Goal: Task Accomplishment & Management: Complete application form

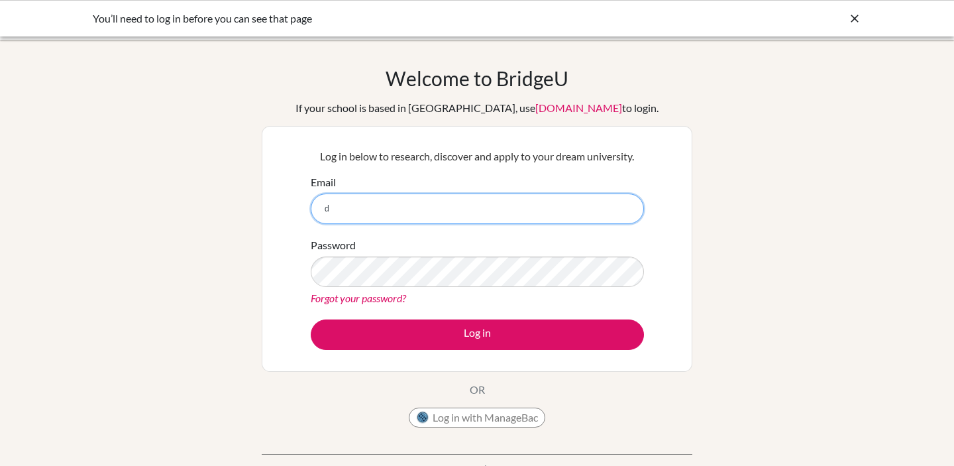
type input "delashmutt.graham@amschool.edu.sv"
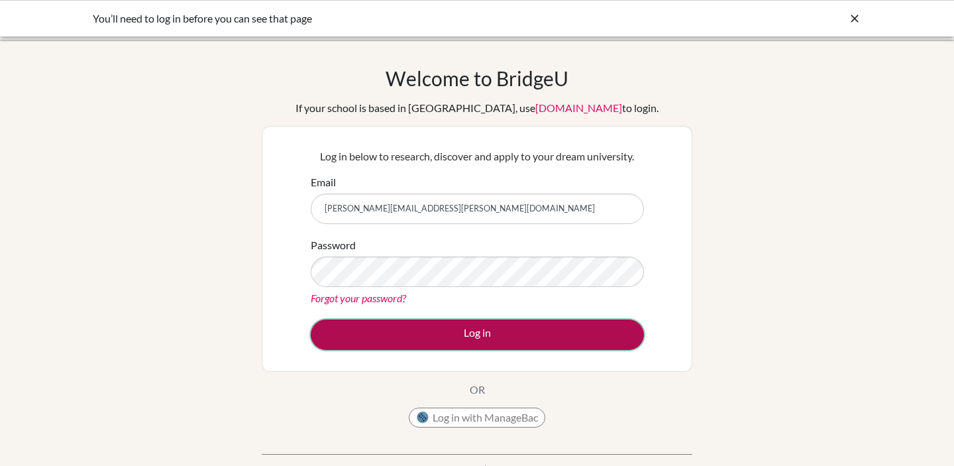
click at [483, 344] on button "Log in" at bounding box center [477, 334] width 333 height 30
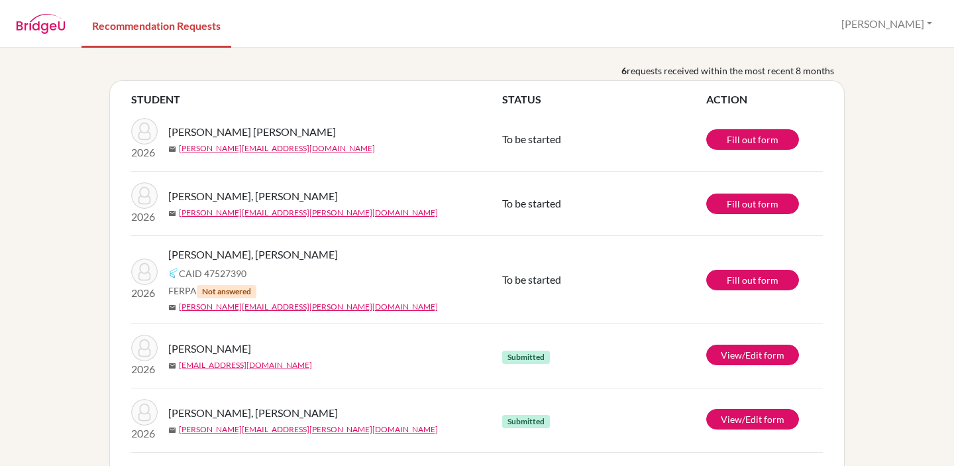
scroll to position [39, 0]
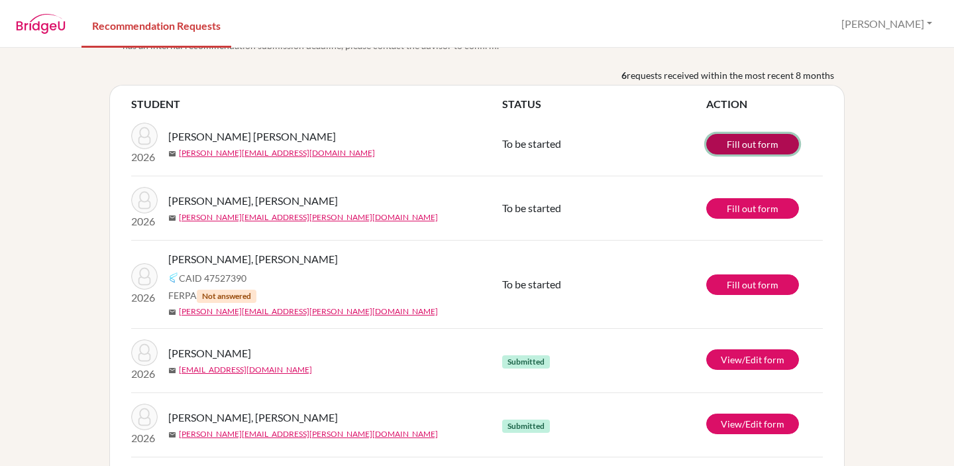
click at [739, 149] on link "Fill out form" at bounding box center [753, 144] width 93 height 21
